Goal: Task Accomplishment & Management: Manage account settings

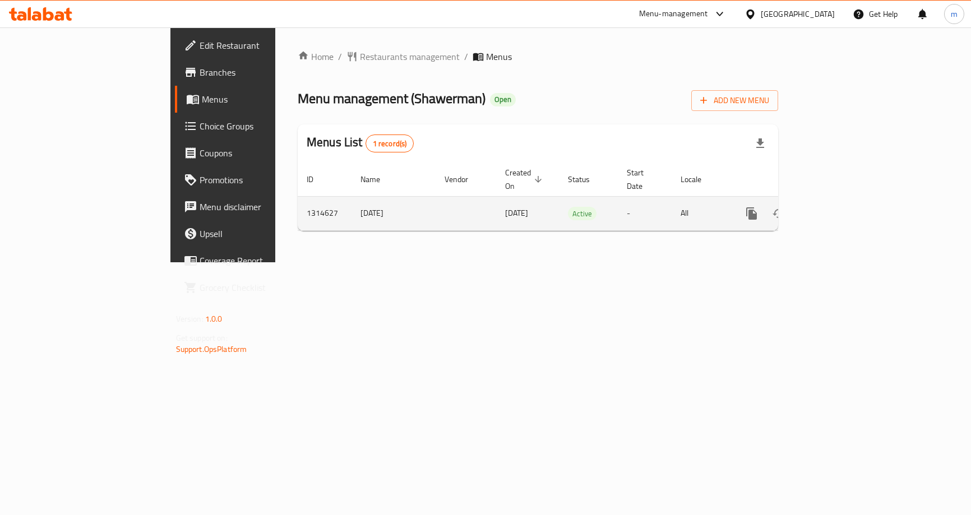
click at [839, 207] on icon "enhanced table" at bounding box center [832, 213] width 13 height 13
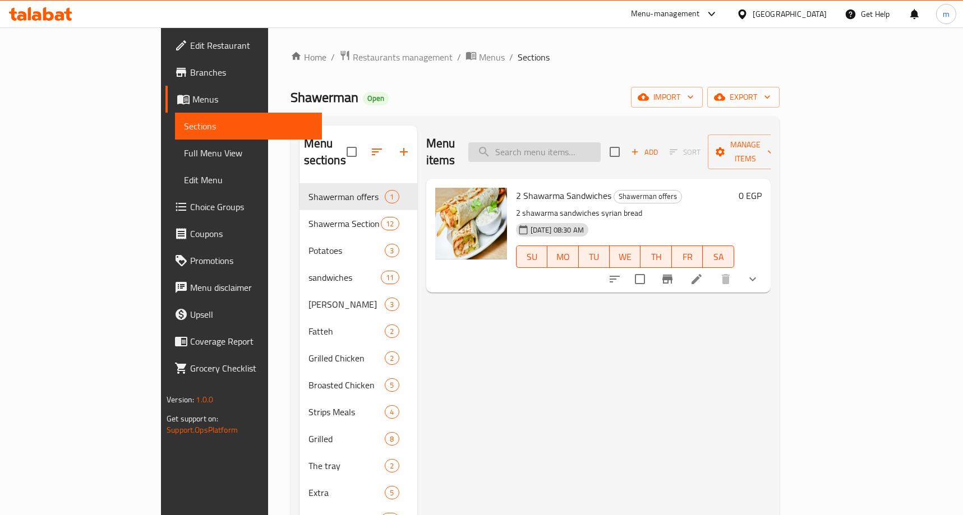
click at [600, 147] on input "search" at bounding box center [534, 152] width 132 height 20
paste input "Spicy Sauce"
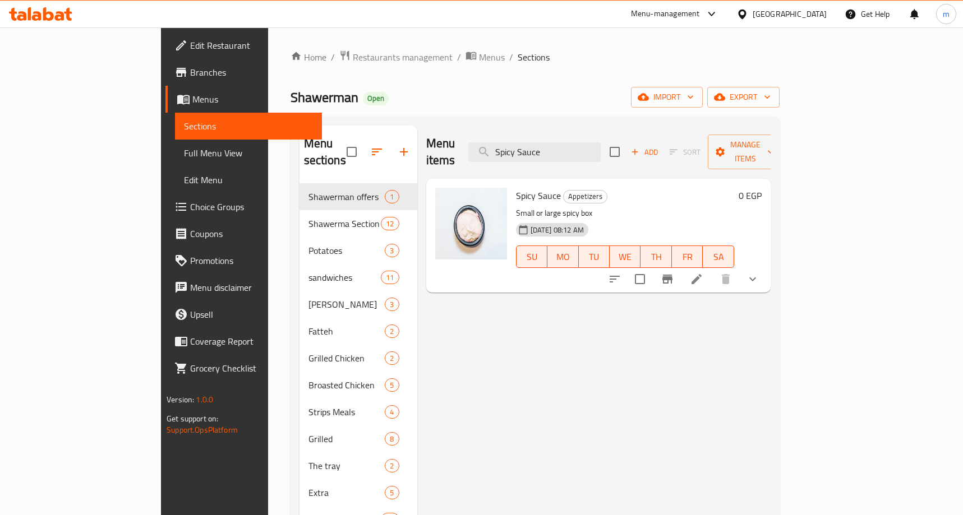
type input "Spicy Sauce"
click at [703, 272] on icon at bounding box center [696, 278] width 13 height 13
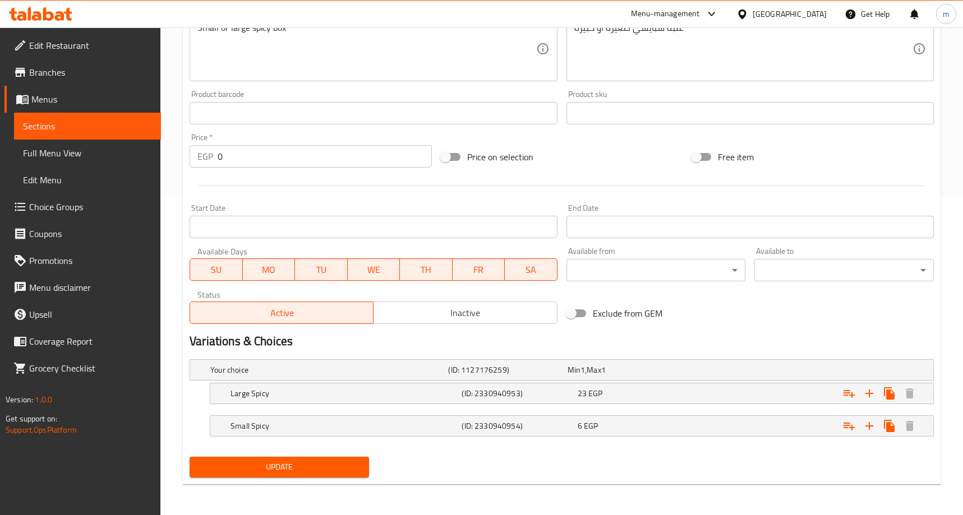
scroll to position [318, 0]
click at [701, 367] on div "Expand" at bounding box center [803, 369] width 238 height 4
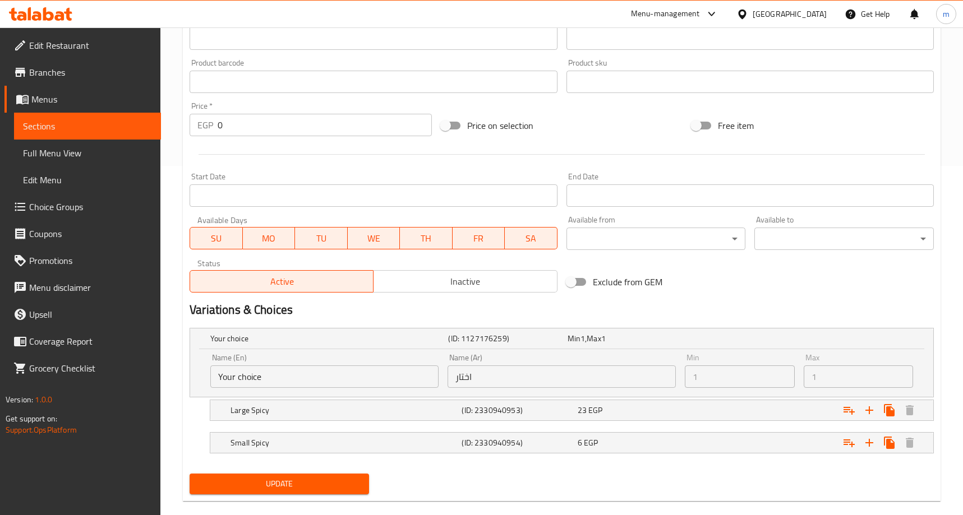
scroll to position [367, 0]
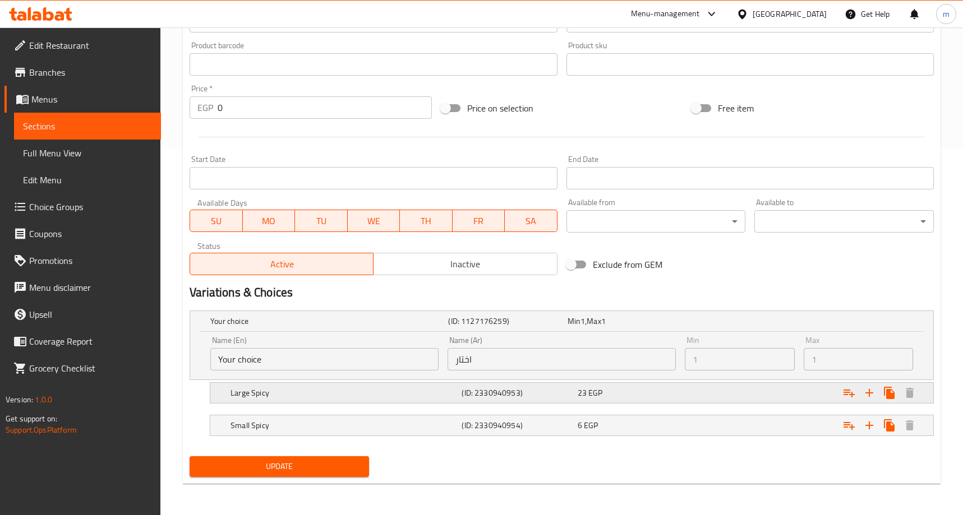
click at [680, 390] on div "23 EGP" at bounding box center [632, 392] width 111 height 11
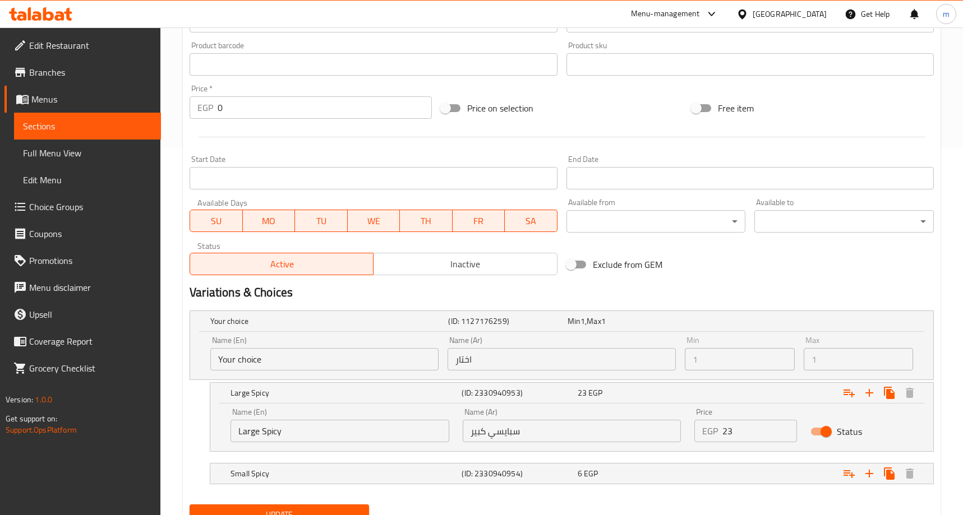
scroll to position [415, 0]
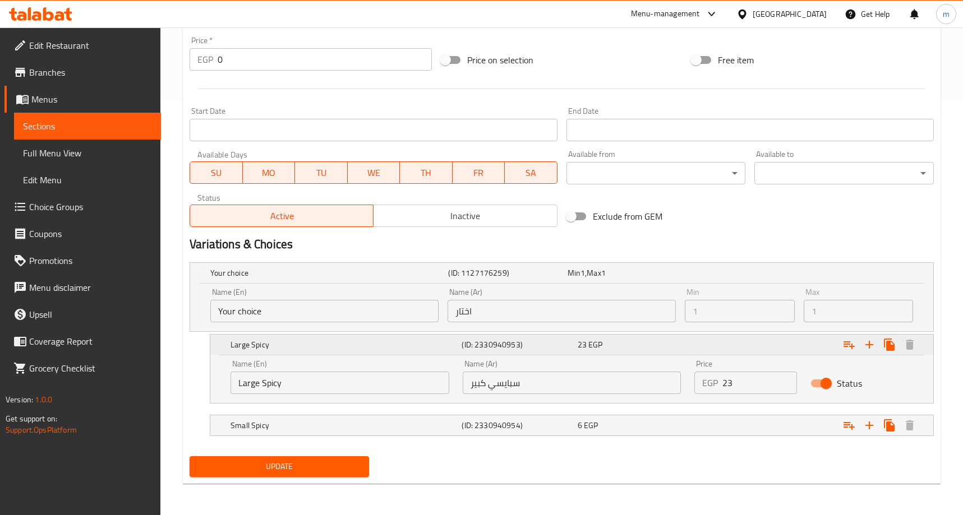
click at [738, 346] on div "Expand" at bounding box center [806, 344] width 231 height 25
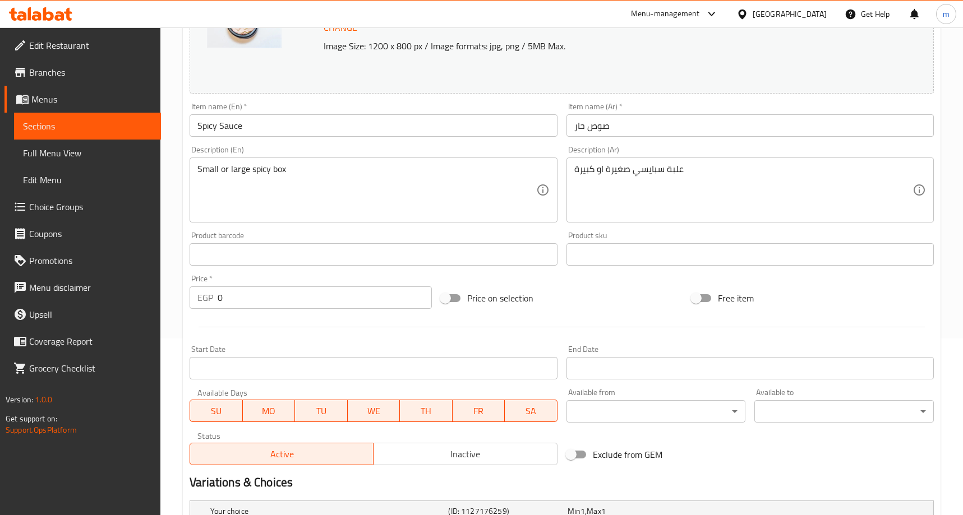
scroll to position [0, 0]
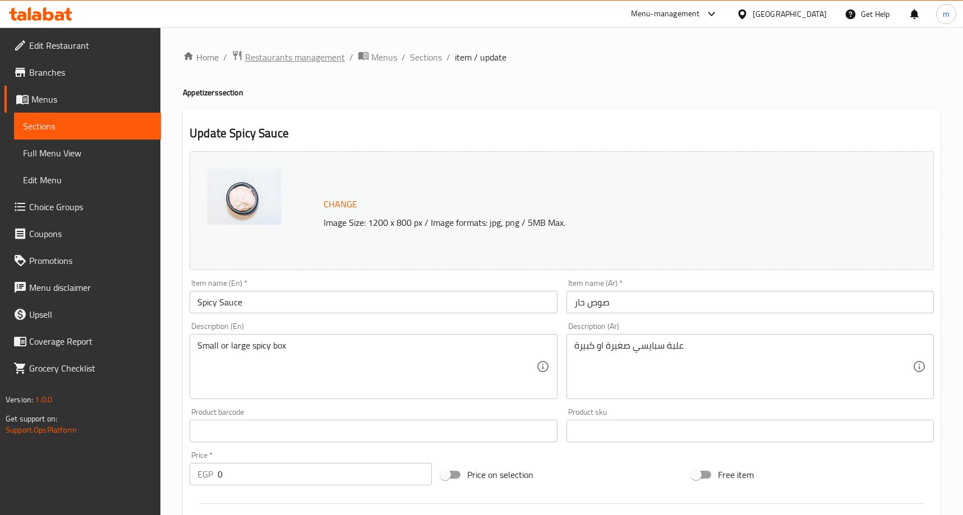
click at [299, 54] on span "Restaurants management" at bounding box center [295, 56] width 100 height 13
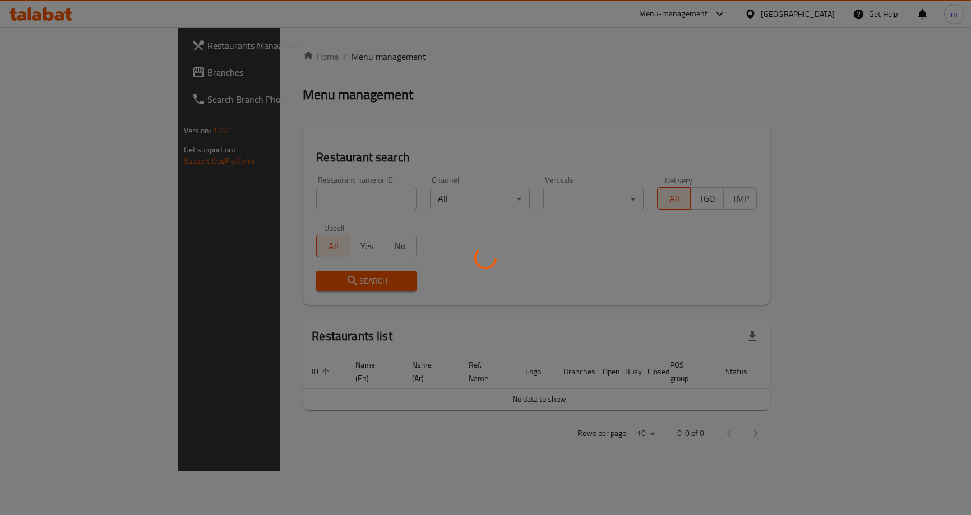
click at [68, 64] on div at bounding box center [485, 257] width 971 height 515
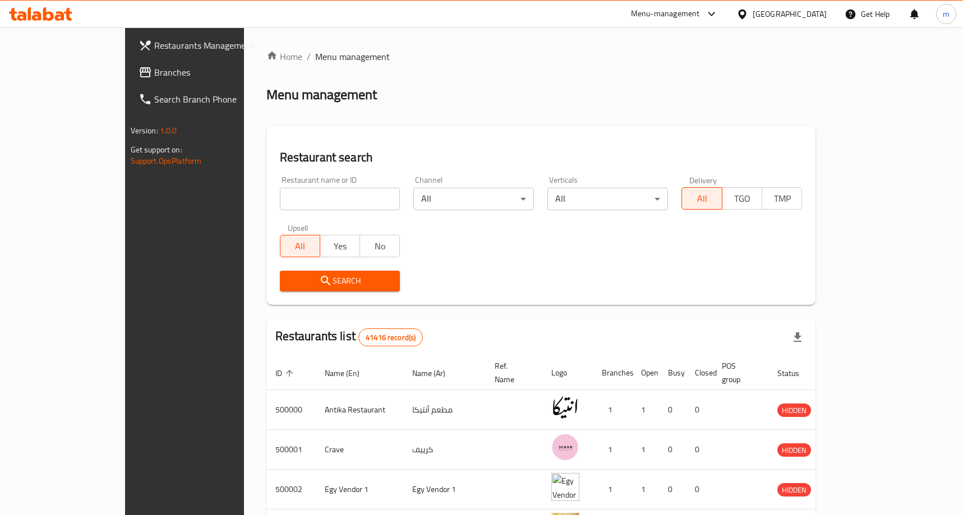
click at [154, 68] on span "Branches" at bounding box center [215, 72] width 123 height 13
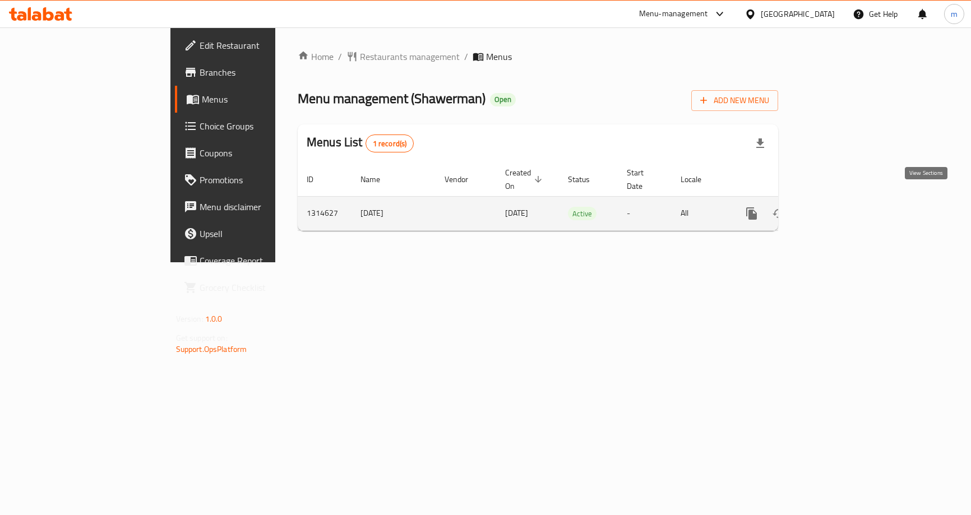
click at [846, 200] on link "enhanced table" at bounding box center [832, 213] width 27 height 27
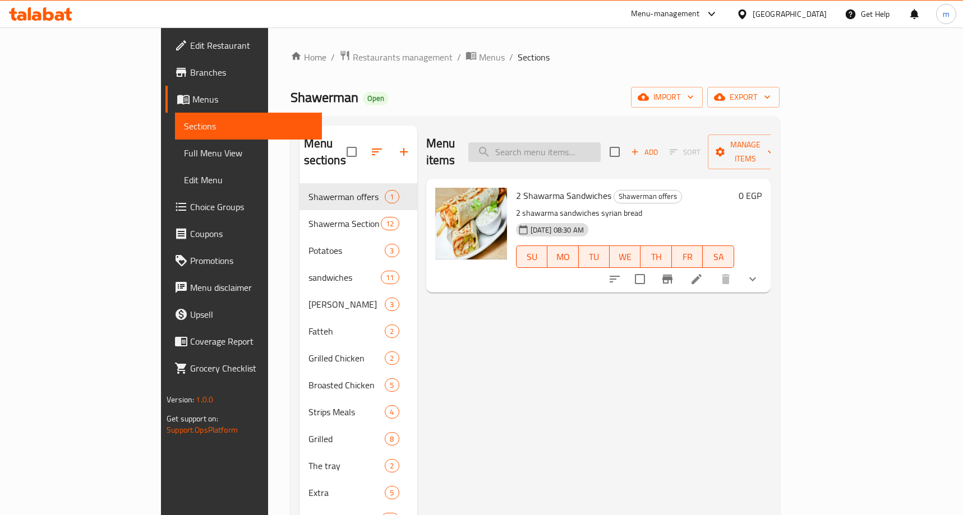
click at [599, 145] on input "search" at bounding box center [534, 152] width 132 height 20
paste input "Mayonnaise Salad"
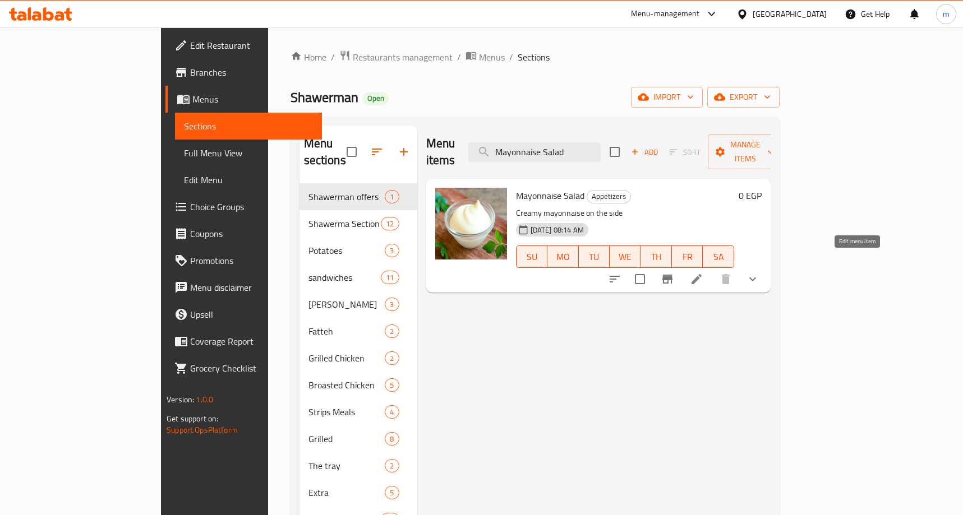
type input "Mayonnaise Salad"
click at [703, 272] on icon at bounding box center [696, 278] width 13 height 13
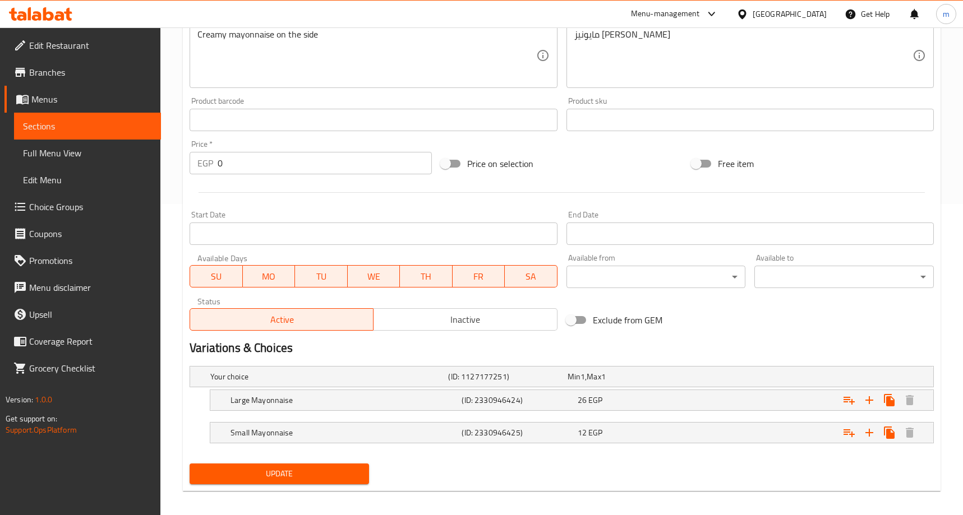
scroll to position [318, 0]
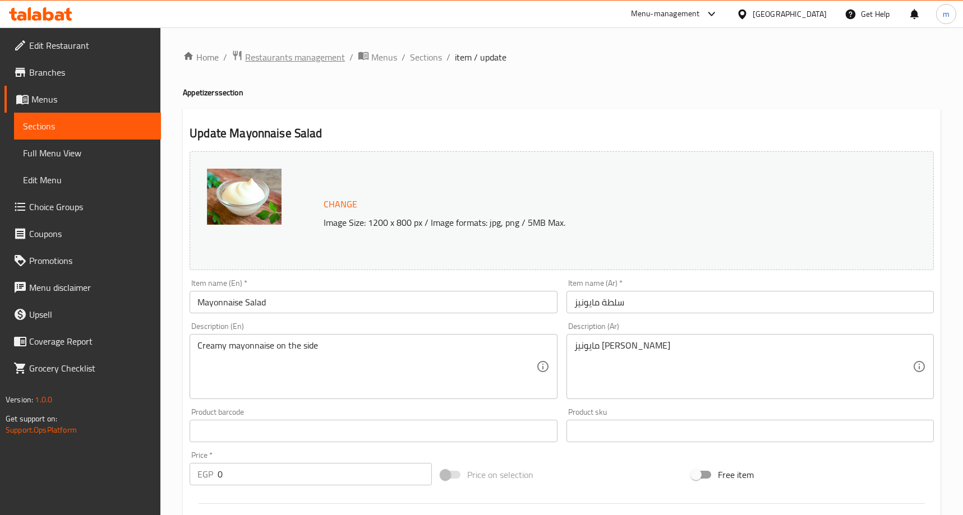
click at [290, 60] on span "Restaurants management" at bounding box center [295, 56] width 100 height 13
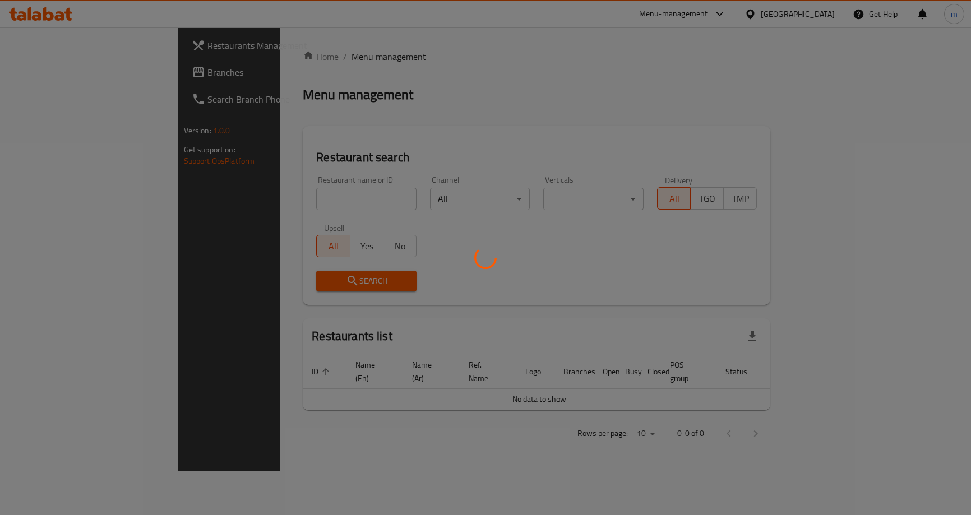
click at [122, 72] on div at bounding box center [485, 257] width 971 height 515
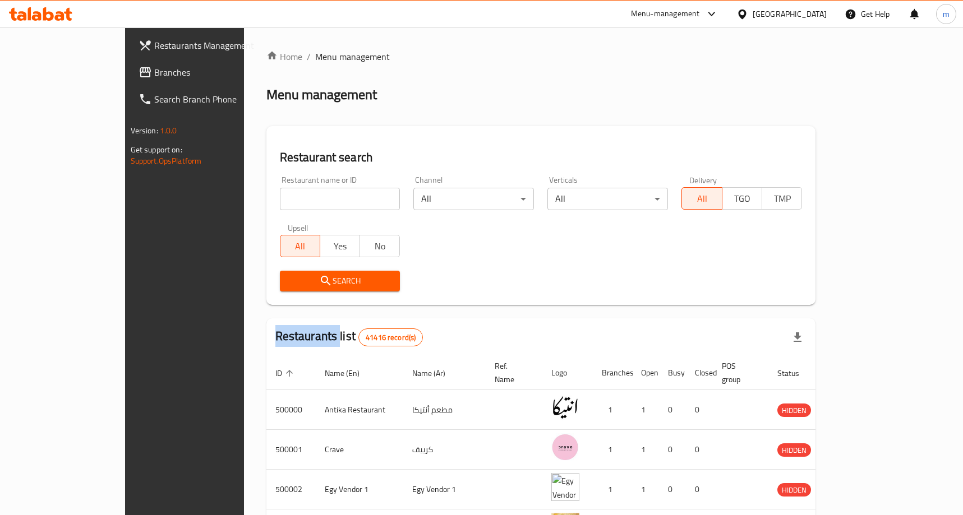
click at [121, 72] on div at bounding box center [481, 257] width 963 height 515
click at [125, 72] on div "Restaurants Management Branches Search Branch Phone Version: 1.0.0 Get support …" at bounding box center [481, 428] width 713 height 803
click at [154, 72] on span "Branches" at bounding box center [215, 72] width 123 height 13
